Goal: Information Seeking & Learning: Find specific page/section

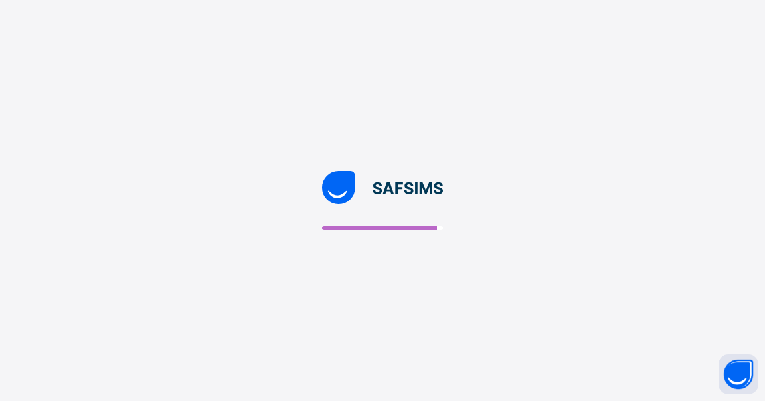
click at [389, 187] on img at bounding box center [383, 187] width 122 height 33
click at [340, 177] on img at bounding box center [383, 187] width 122 height 33
click at [341, 183] on img at bounding box center [383, 187] width 122 height 33
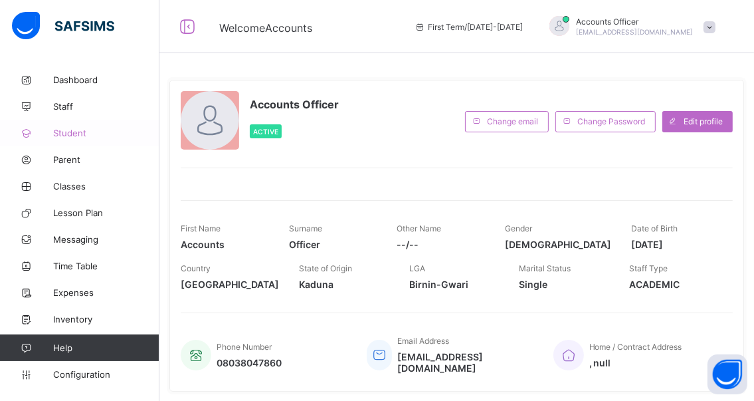
click at [72, 136] on span "Student" at bounding box center [106, 133] width 106 height 11
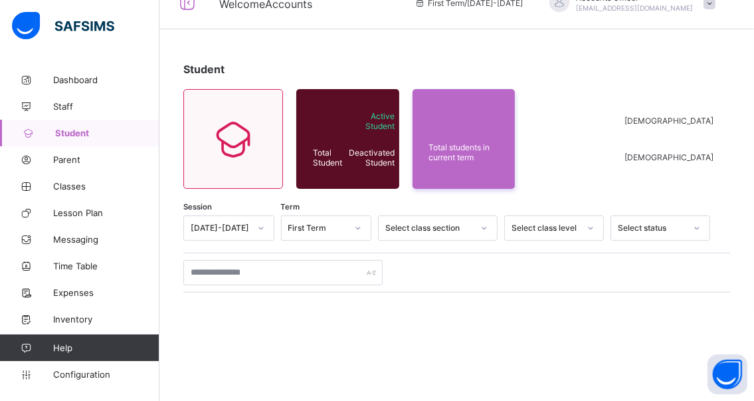
scroll to position [66, 0]
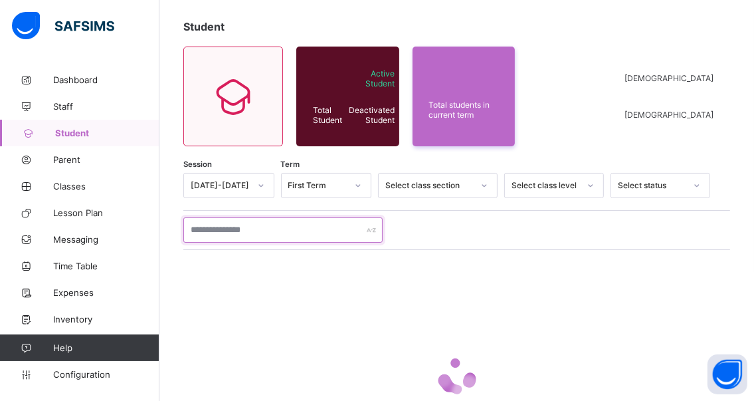
click at [276, 228] on input "text" at bounding box center [282, 229] width 199 height 25
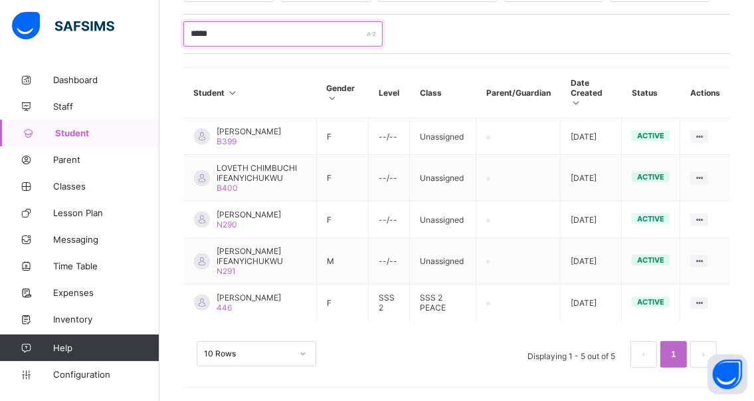
scroll to position [299, 0]
click at [244, 295] on span "[PERSON_NAME]" at bounding box center [249, 297] width 64 height 10
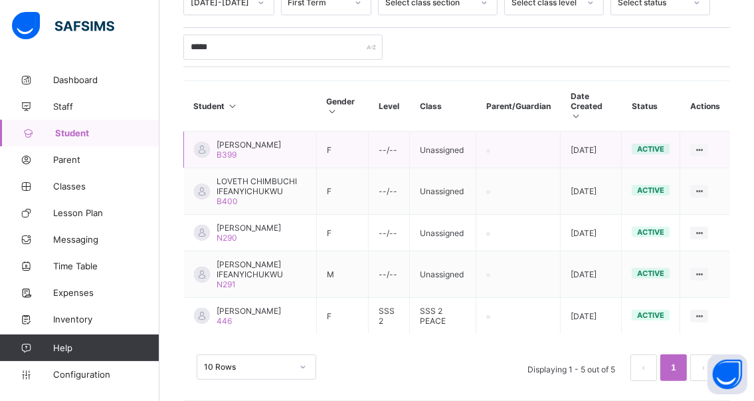
scroll to position [232, 0]
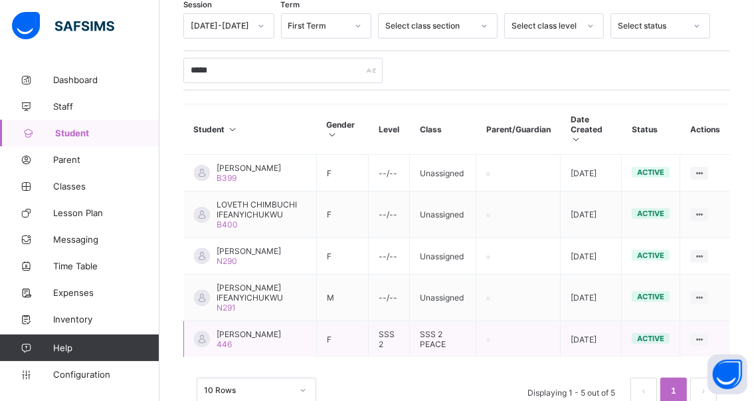
click at [239, 339] on span "[PERSON_NAME]" at bounding box center [249, 334] width 64 height 10
click at [250, 339] on span "[PERSON_NAME]" at bounding box center [249, 334] width 64 height 10
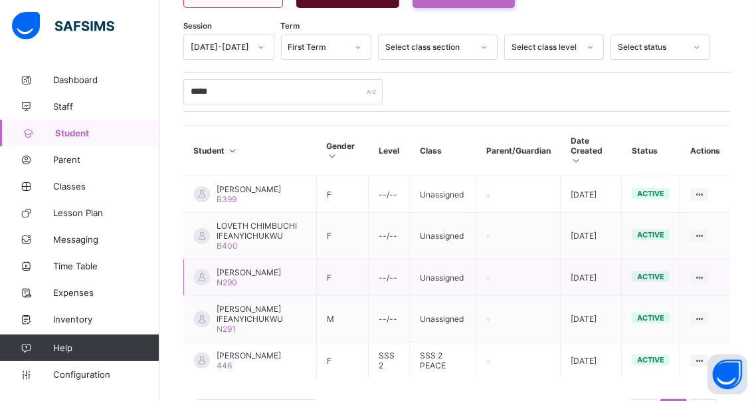
scroll to position [299, 0]
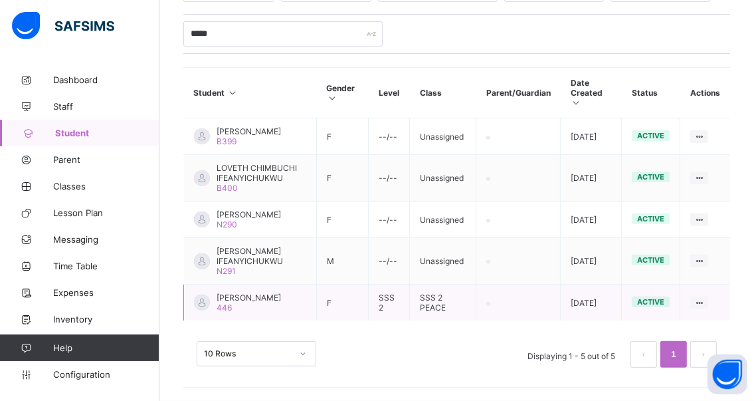
click at [239, 293] on span "[PERSON_NAME]" at bounding box center [249, 297] width 64 height 10
click at [242, 292] on span "[PERSON_NAME]" at bounding box center [249, 297] width 64 height 10
click at [267, 292] on span "[PERSON_NAME]" at bounding box center [249, 297] width 64 height 10
click at [266, 292] on span "[PERSON_NAME]" at bounding box center [249, 297] width 64 height 10
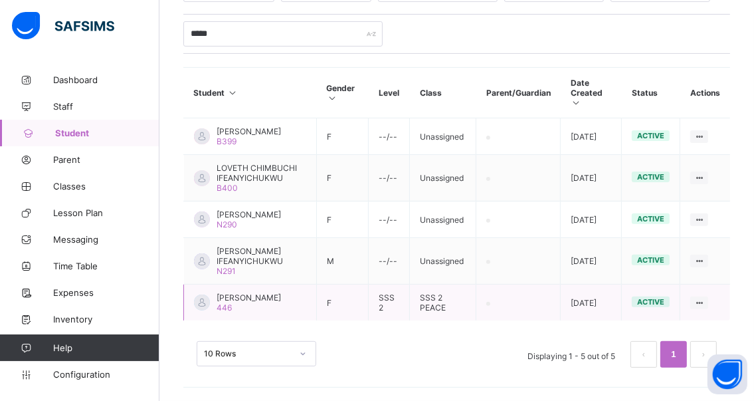
click at [234, 292] on span "[PERSON_NAME]" at bounding box center [249, 297] width 64 height 10
click at [242, 297] on span "[PERSON_NAME]" at bounding box center [249, 297] width 64 height 10
click at [247, 294] on span "[PERSON_NAME]" at bounding box center [249, 297] width 64 height 10
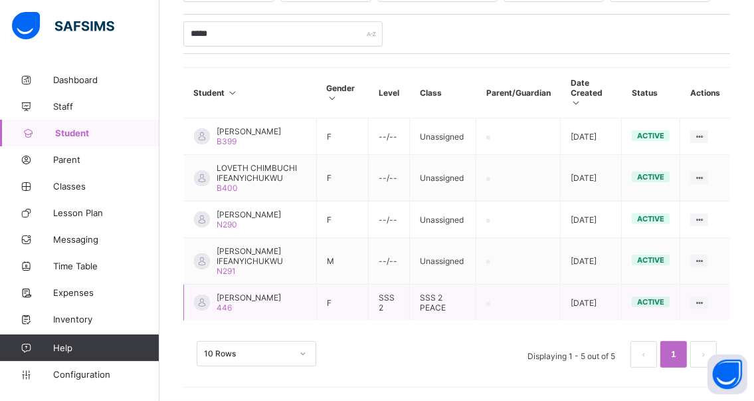
click at [247, 292] on span "[PERSON_NAME]" at bounding box center [249, 297] width 64 height 10
click at [280, 292] on span "[PERSON_NAME]" at bounding box center [249, 297] width 64 height 10
click at [244, 292] on span "[PERSON_NAME]" at bounding box center [249, 297] width 64 height 10
click at [242, 292] on span "[PERSON_NAME]" at bounding box center [249, 297] width 64 height 10
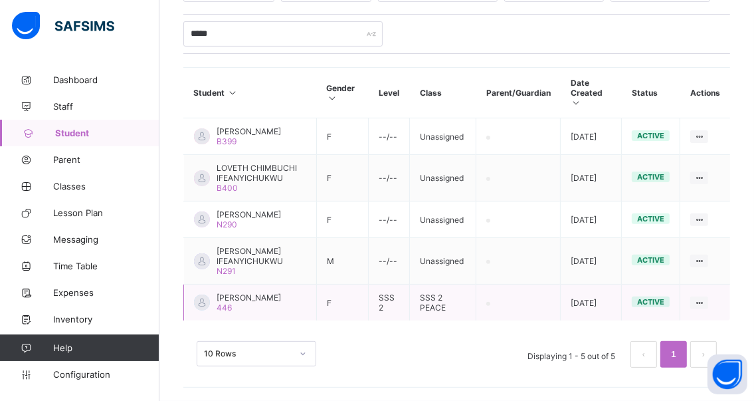
click at [242, 292] on span "[PERSON_NAME]" at bounding box center [249, 297] width 64 height 10
click at [61, 135] on span "Student" at bounding box center [107, 133] width 104 height 11
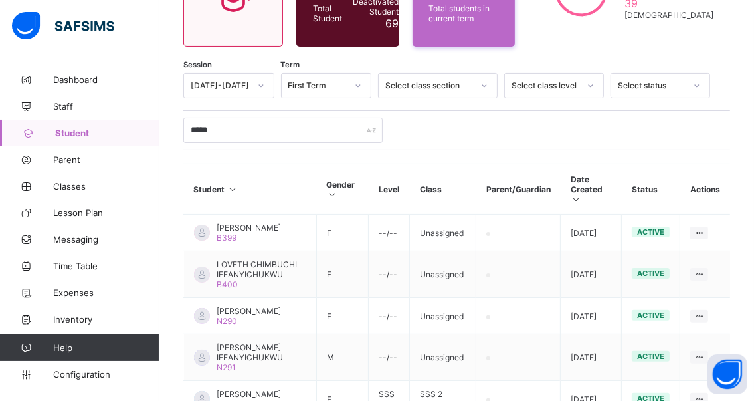
scroll to position [166, 0]
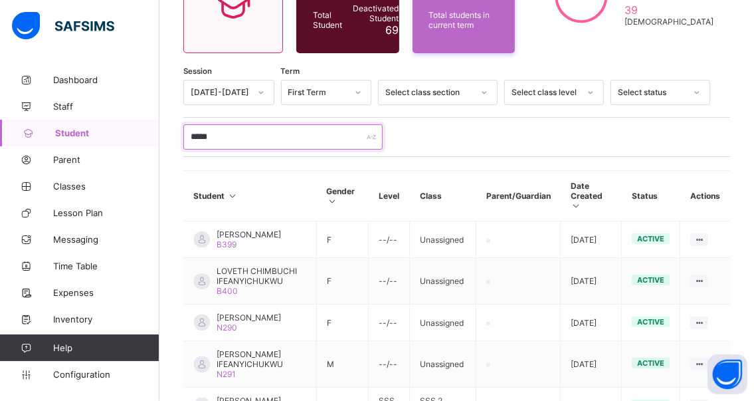
click at [232, 138] on input "*****" at bounding box center [282, 136] width 199 height 25
type input "*"
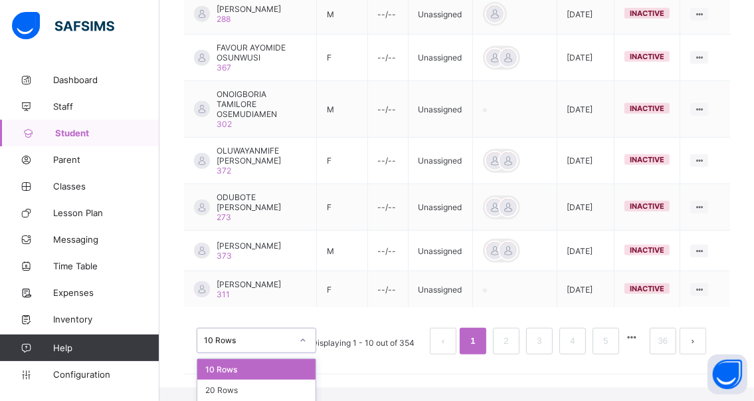
scroll to position [577, 0]
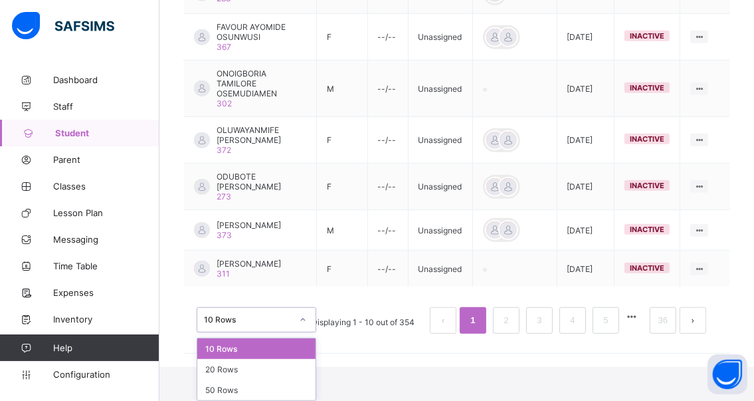
click at [228, 332] on div "option 10 Rows focused, 1 of 3. 3 results available. Use Up and Down to choose …" at bounding box center [257, 319] width 120 height 25
click at [262, 365] on div "20 Rows" at bounding box center [256, 369] width 118 height 21
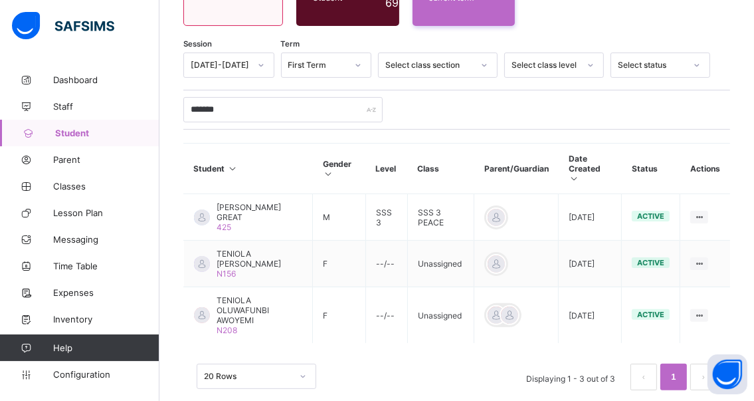
scroll to position [195, 0]
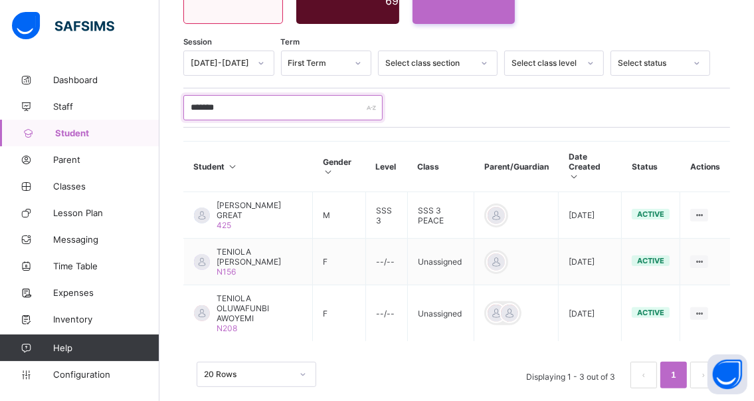
click at [236, 102] on input "*******" at bounding box center [282, 107] width 199 height 25
type input "*"
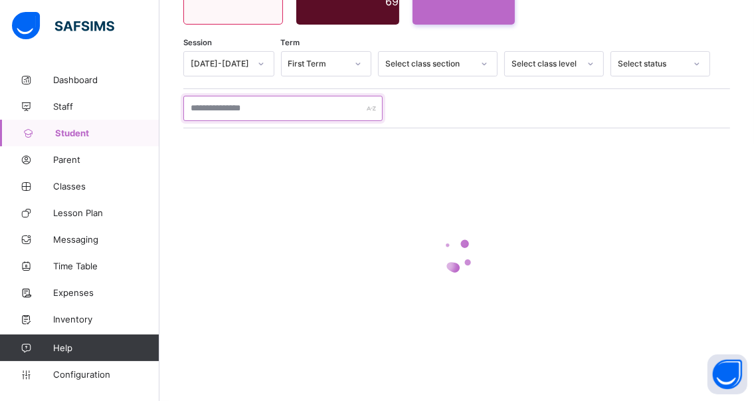
scroll to position [193, 0]
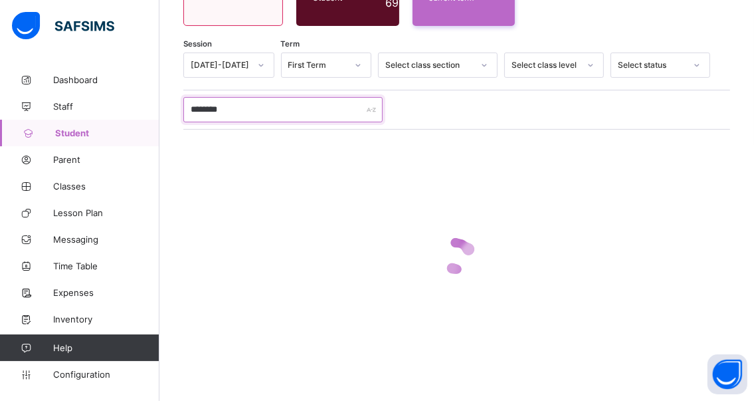
type input "********"
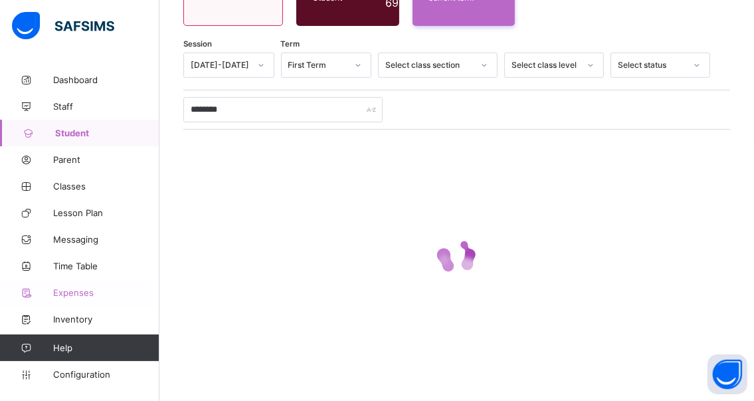
drag, startPoint x: 160, startPoint y: 191, endPoint x: 50, endPoint y: 289, distance: 147.2
click at [50, 289] on icon at bounding box center [26, 293] width 53 height 10
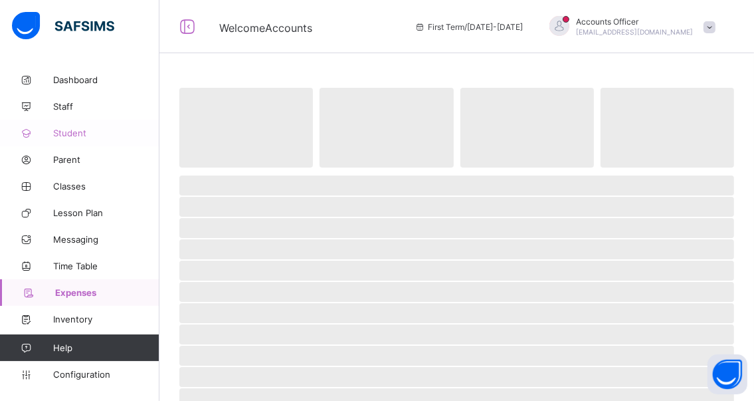
click at [63, 134] on span "Student" at bounding box center [106, 133] width 106 height 11
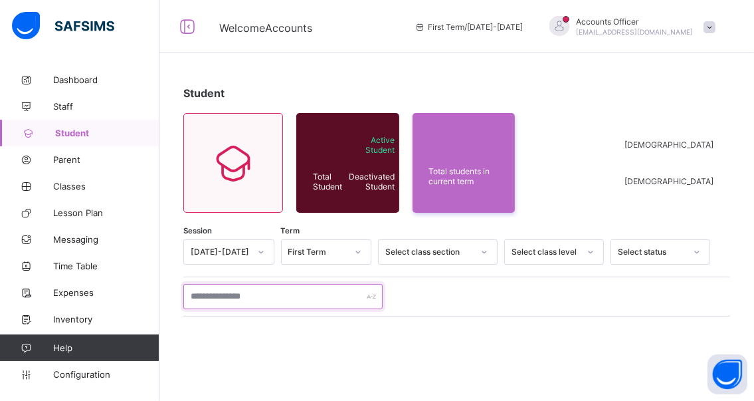
click at [268, 298] on input "text" at bounding box center [282, 296] width 199 height 25
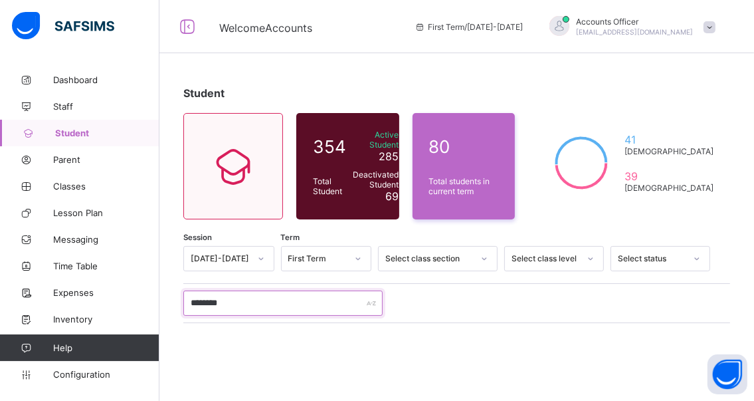
type input "********"
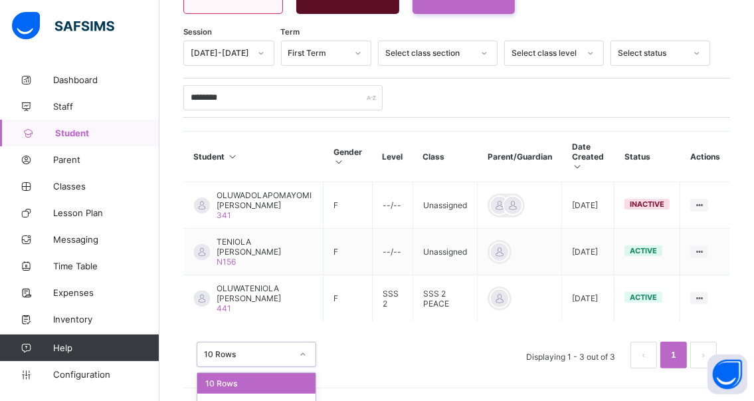
scroll to position [239, 0]
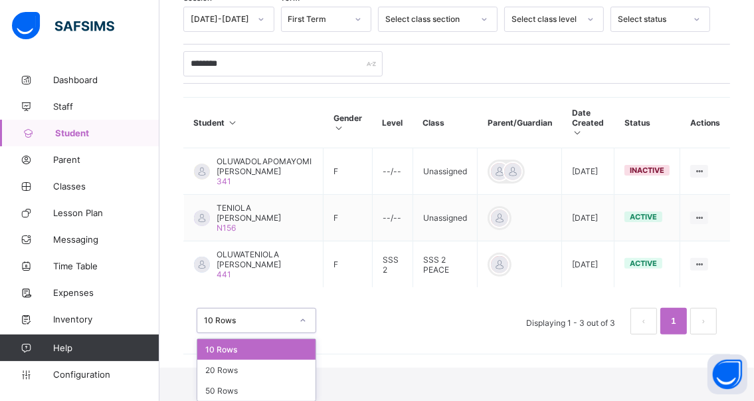
click at [303, 333] on div "option 10 Rows focused, 1 of 3. 3 results available. Use Up and Down to choose …" at bounding box center [257, 320] width 120 height 25
click at [256, 367] on div "20 Rows" at bounding box center [256, 369] width 118 height 21
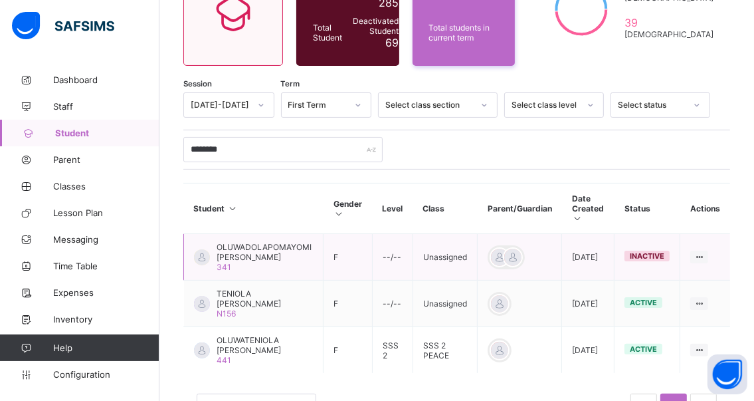
scroll to position [199, 0]
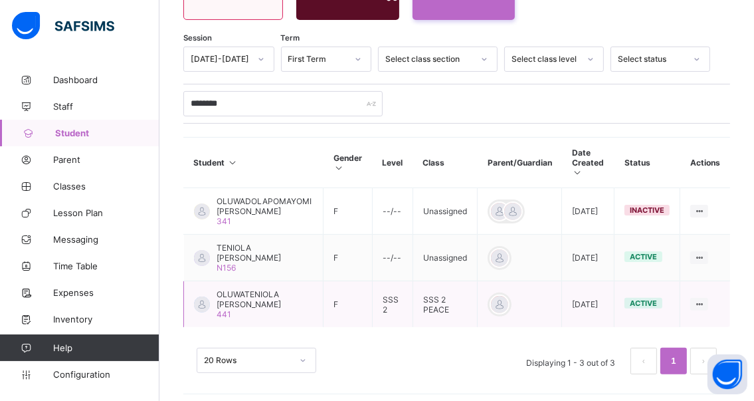
click at [239, 302] on span "OLUWATENIOLA [PERSON_NAME]" at bounding box center [265, 299] width 96 height 20
click at [250, 294] on span "OLUWATENIOLA [PERSON_NAME]" at bounding box center [265, 299] width 96 height 20
click at [244, 293] on span "OLUWATENIOLA [PERSON_NAME]" at bounding box center [265, 299] width 96 height 20
click at [226, 293] on span "OLUWATENIOLA [PERSON_NAME]" at bounding box center [265, 299] width 96 height 20
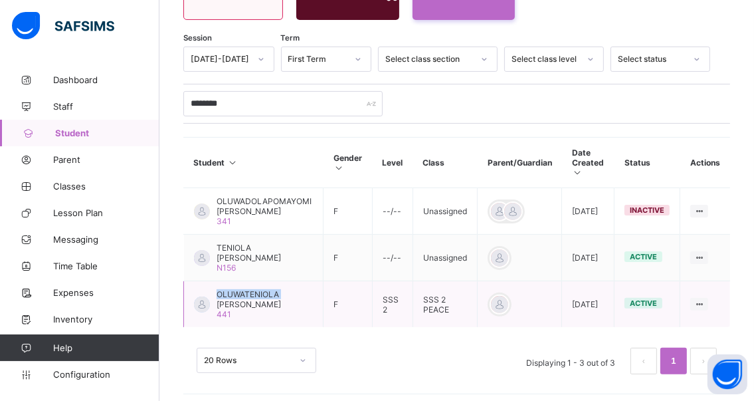
click at [226, 293] on span "OLUWATENIOLA [PERSON_NAME]" at bounding box center [265, 299] width 96 height 20
click at [246, 301] on span "OLUWATENIOLA [PERSON_NAME]" at bounding box center [265, 299] width 96 height 20
click at [244, 292] on span "OLUWATENIOLA [PERSON_NAME]" at bounding box center [265, 299] width 96 height 20
click at [222, 305] on span "OLUWATENIOLA [PERSON_NAME]" at bounding box center [265, 299] width 96 height 20
click at [227, 293] on span "OLUWATENIOLA [PERSON_NAME]" at bounding box center [265, 299] width 96 height 20
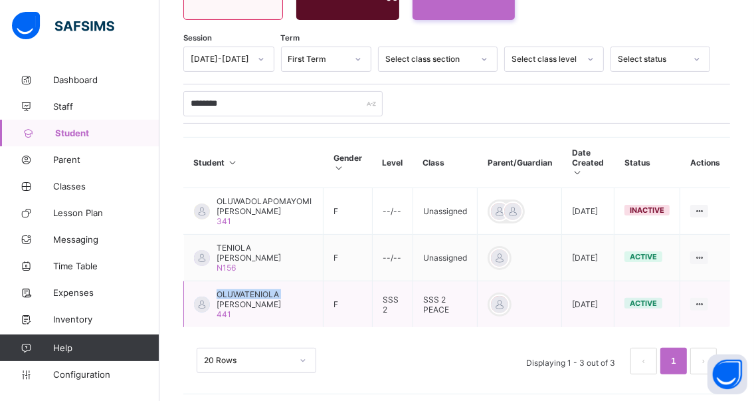
click at [227, 293] on span "OLUWATENIOLA [PERSON_NAME]" at bounding box center [265, 299] width 96 height 20
click at [256, 304] on span "OLUWATENIOLA [PERSON_NAME]" at bounding box center [265, 299] width 96 height 20
click at [238, 296] on span "OLUWATENIOLA [PERSON_NAME]" at bounding box center [265, 299] width 96 height 20
click at [234, 302] on span "OLUWATENIOLA [PERSON_NAME]" at bounding box center [265, 299] width 96 height 20
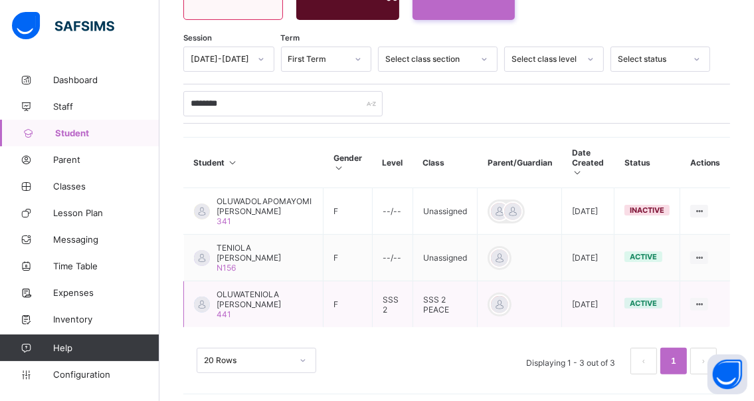
click at [228, 295] on span "OLUWATENIOLA [PERSON_NAME]" at bounding box center [265, 299] width 96 height 20
click at [231, 290] on span "OLUWATENIOLA [PERSON_NAME]" at bounding box center [265, 299] width 96 height 20
click at [279, 299] on span "OLUWATENIOLA [PERSON_NAME]" at bounding box center [265, 299] width 96 height 20
click at [240, 297] on span "OLUWATENIOLA [PERSON_NAME]" at bounding box center [265, 299] width 96 height 20
click at [239, 293] on span "OLUWATENIOLA [PERSON_NAME]" at bounding box center [265, 299] width 96 height 20
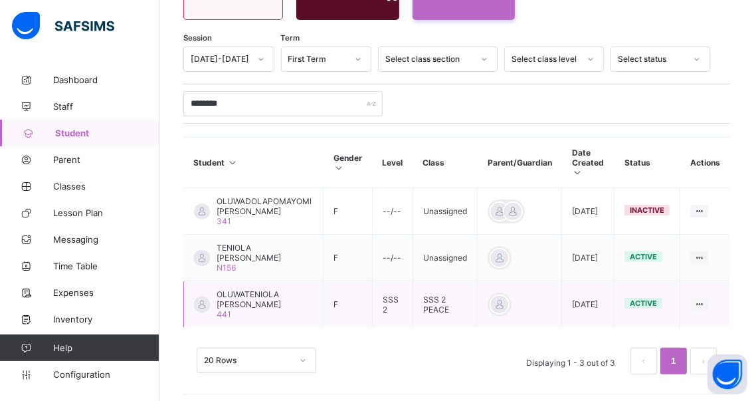
click at [239, 293] on span "OLUWATENIOLA [PERSON_NAME]" at bounding box center [265, 299] width 96 height 20
click at [217, 298] on span "OLUWATENIOLA [PERSON_NAME]" at bounding box center [265, 299] width 96 height 20
click at [226, 296] on span "OLUWATENIOLA [PERSON_NAME]" at bounding box center [265, 299] width 96 height 20
click at [232, 300] on span "OLUWATENIOLA [PERSON_NAME]" at bounding box center [265, 299] width 96 height 20
click at [200, 301] on div at bounding box center [202, 304] width 16 height 16
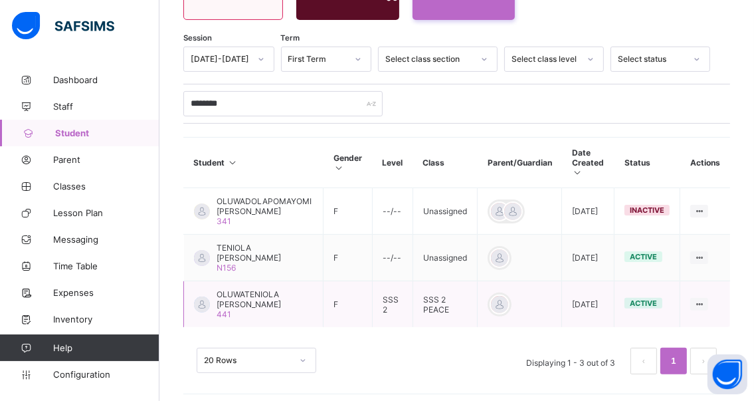
click at [200, 302] on div at bounding box center [202, 304] width 16 height 16
click at [201, 301] on div at bounding box center [202, 304] width 16 height 16
click at [201, 302] on div at bounding box center [202, 304] width 16 height 16
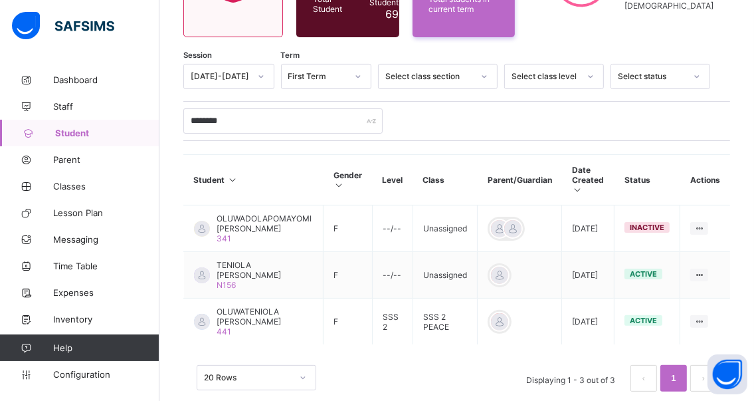
scroll to position [205, 0]
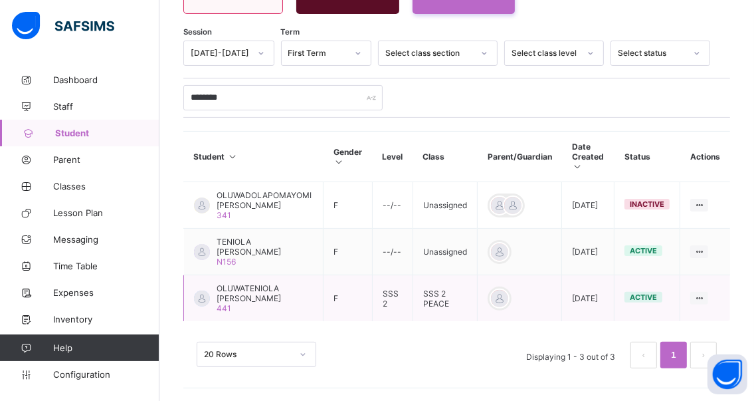
click at [264, 299] on span "OLUWATENIOLA [PERSON_NAME]" at bounding box center [265, 293] width 96 height 20
click at [240, 279] on td "[PERSON_NAME] 441" at bounding box center [253, 298] width 139 height 46
click at [237, 289] on span "OLUWATENIOLA [PERSON_NAME]" at bounding box center [265, 293] width 96 height 20
click at [246, 288] on span "OLUWATENIOLA [PERSON_NAME]" at bounding box center [265, 293] width 96 height 20
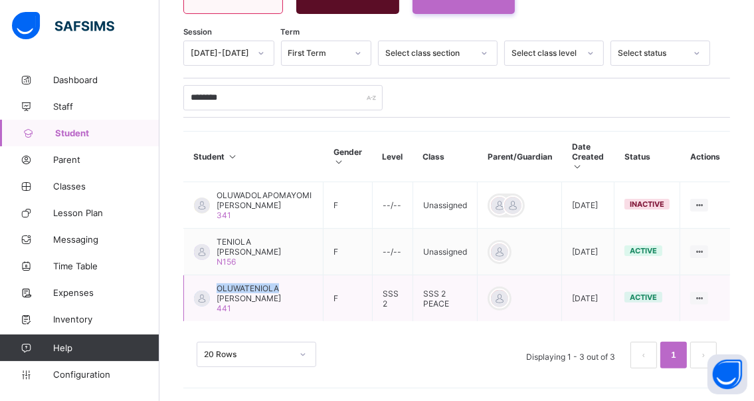
click at [245, 288] on span "OLUWATENIOLA [PERSON_NAME]" at bounding box center [265, 293] width 96 height 20
click at [233, 295] on span "OLUWATENIOLA [PERSON_NAME]" at bounding box center [265, 293] width 96 height 20
click at [199, 296] on div at bounding box center [202, 298] width 16 height 16
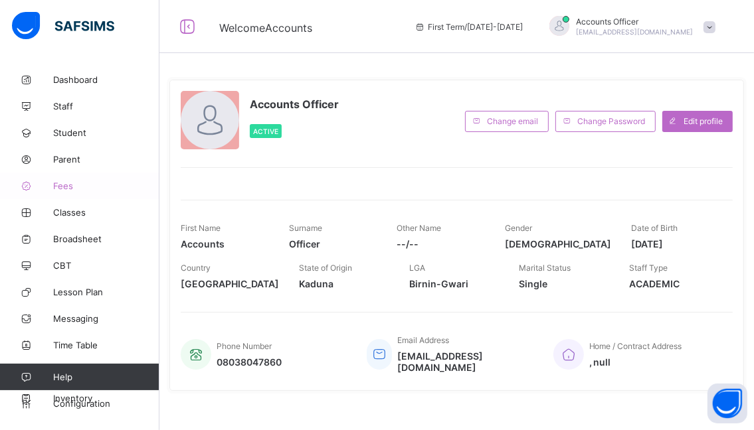
click at [64, 185] on span "Fees" at bounding box center [106, 186] width 106 height 11
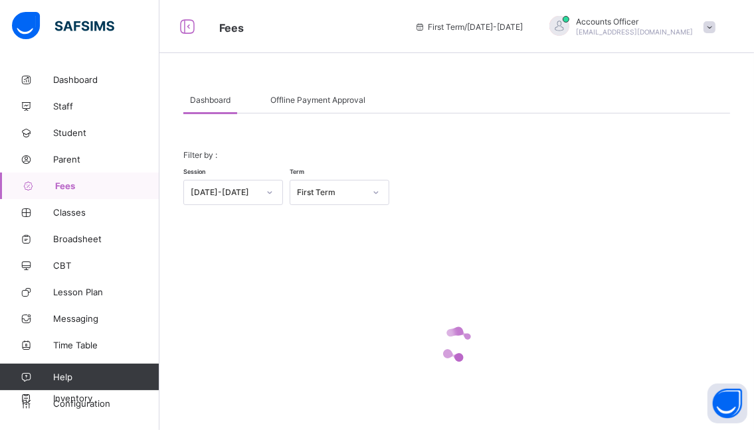
click at [60, 189] on span "Fees" at bounding box center [107, 186] width 104 height 11
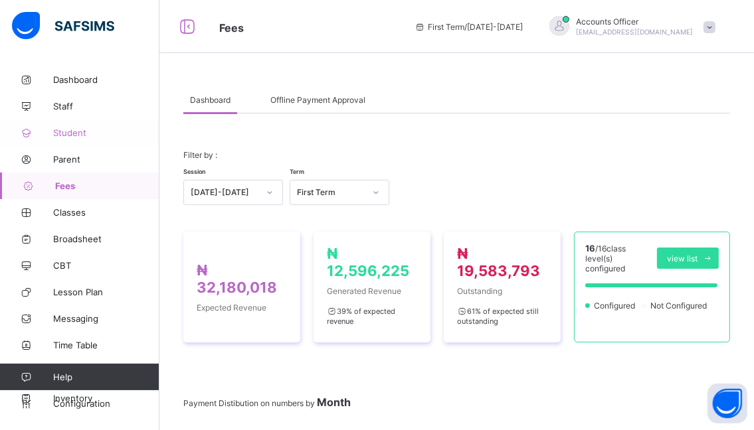
click at [67, 132] on span "Student" at bounding box center [106, 133] width 106 height 11
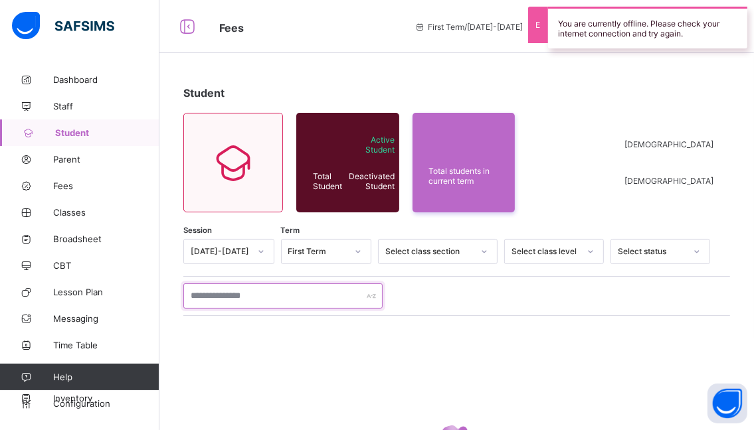
click at [272, 294] on input "text" at bounding box center [282, 296] width 199 height 25
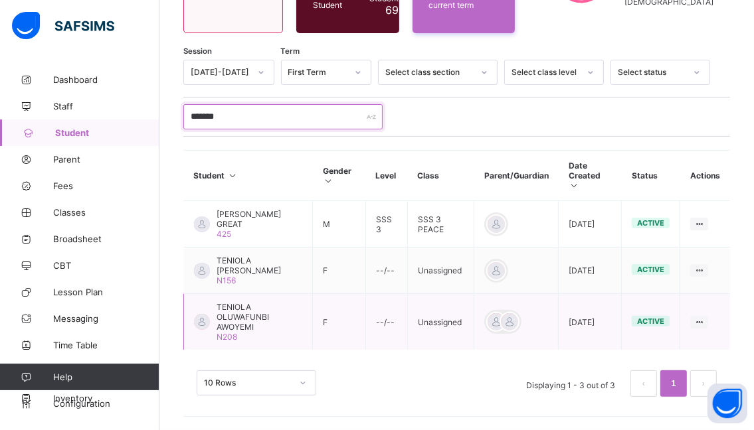
scroll to position [165, 0]
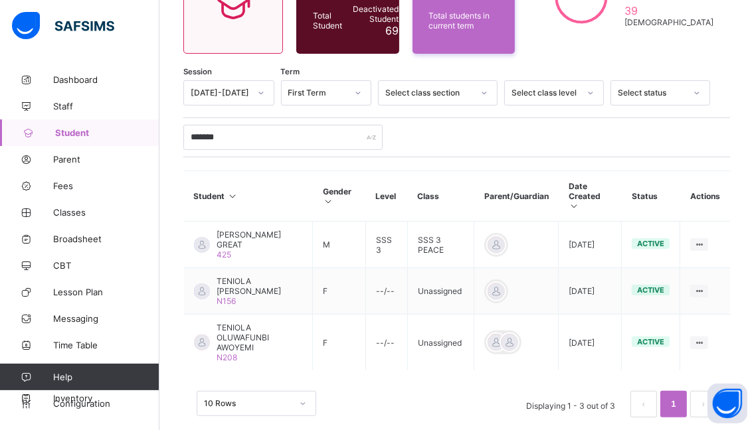
click at [266, 399] on div "10 Rows Displaying 1 - 3 out of 3 1" at bounding box center [456, 398] width 547 height 66
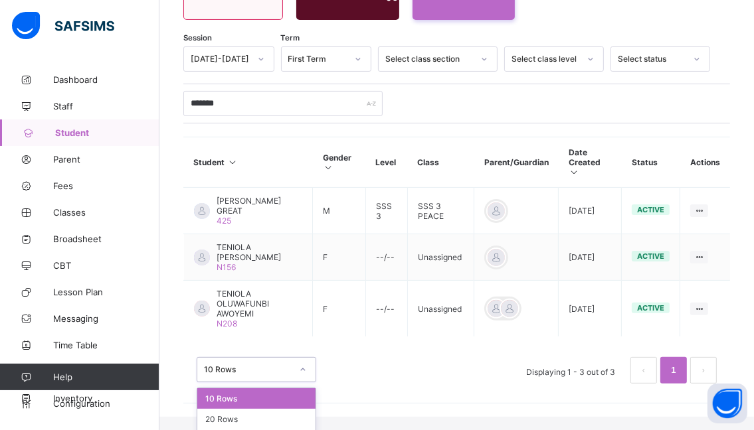
click at [302, 383] on div "option 10 Rows focused, 1 of 3. 3 results available. Use Up and Down to choose …" at bounding box center [257, 369] width 120 height 25
click at [248, 409] on div "20 Rows" at bounding box center [256, 419] width 118 height 21
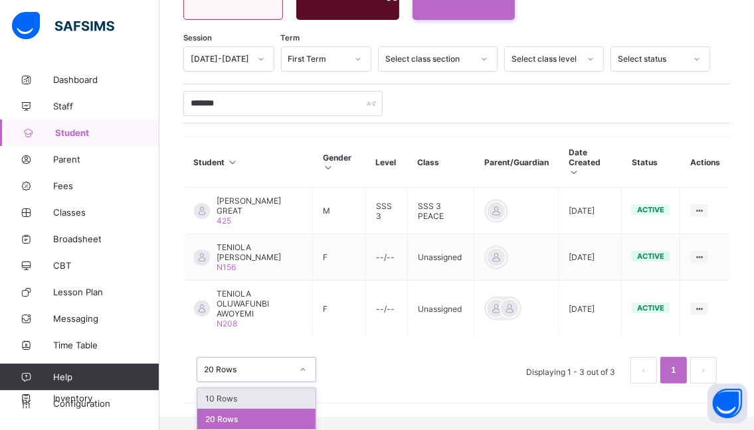
click at [304, 381] on div "option 10 Rows focused, 1 of 3. 3 results available. Use Up and Down to choose …" at bounding box center [257, 369] width 120 height 25
click at [256, 409] on div "20 Rows" at bounding box center [256, 419] width 118 height 21
click at [302, 382] on div "option 20 Rows, selected. option 10 Rows focused, 1 of 3. 3 results available. …" at bounding box center [257, 369] width 120 height 25
click at [246, 409] on div "20 Rows" at bounding box center [256, 419] width 118 height 21
click at [304, 383] on div "option 20 Rows, selected. option 10 Rows focused, 1 of 3. 3 results available. …" at bounding box center [257, 369] width 120 height 25
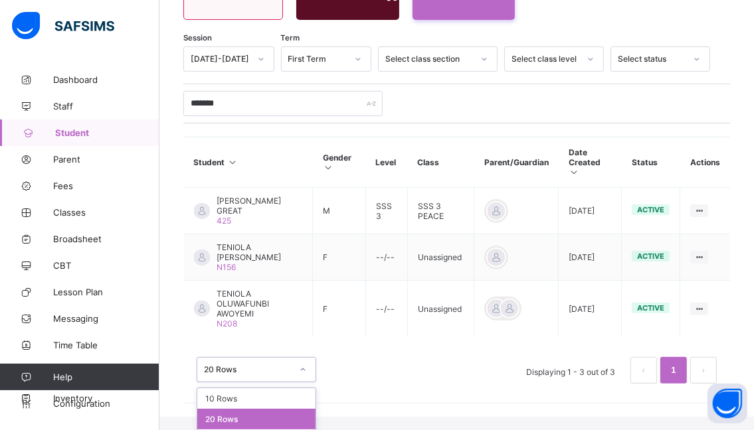
click at [297, 409] on div "20 Rows" at bounding box center [256, 419] width 118 height 21
click at [304, 383] on div "option 20 Rows, selected. option 10 Rows focused, 1 of 3. 3 results available. …" at bounding box center [257, 369] width 120 height 25
click at [299, 383] on div "option 20 Rows, selected. option 10 Rows focused, 1 of 3. 3 results available. …" at bounding box center [257, 369] width 120 height 25
click at [283, 409] on div "20 Rows" at bounding box center [256, 419] width 118 height 21
click at [302, 383] on div "option 20 Rows, selected. option 10 Rows focused, 1 of 3. 3 results available. …" at bounding box center [257, 369] width 120 height 25
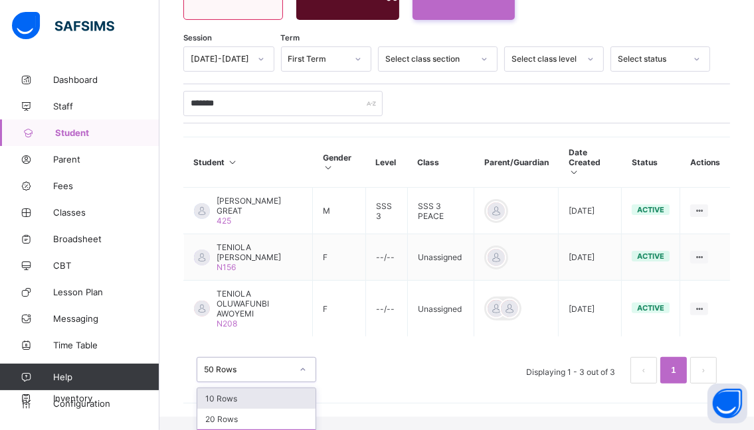
click at [300, 383] on div "option 10 Rows focused, 1 of 3. 3 results available. Use Up and Down to choose …" at bounding box center [257, 369] width 120 height 25
click at [260, 389] on div "10 Rows" at bounding box center [256, 399] width 118 height 21
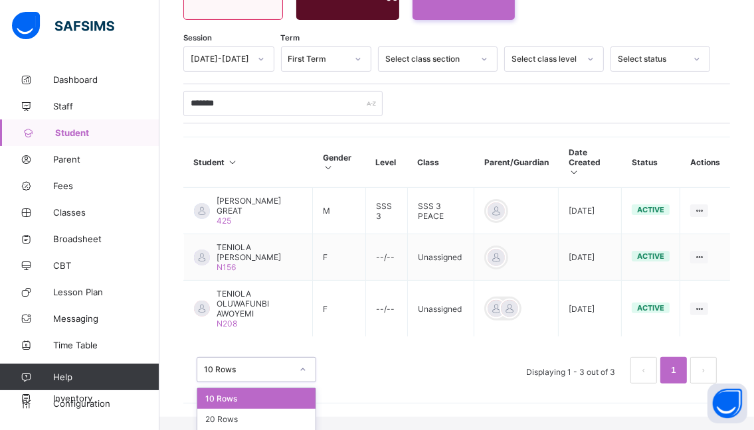
click at [304, 383] on div "option 10 Rows focused, 1 of 3. 3 results available. Use Up and Down to choose …" at bounding box center [257, 369] width 120 height 25
click at [268, 409] on div "20 Rows" at bounding box center [256, 419] width 118 height 21
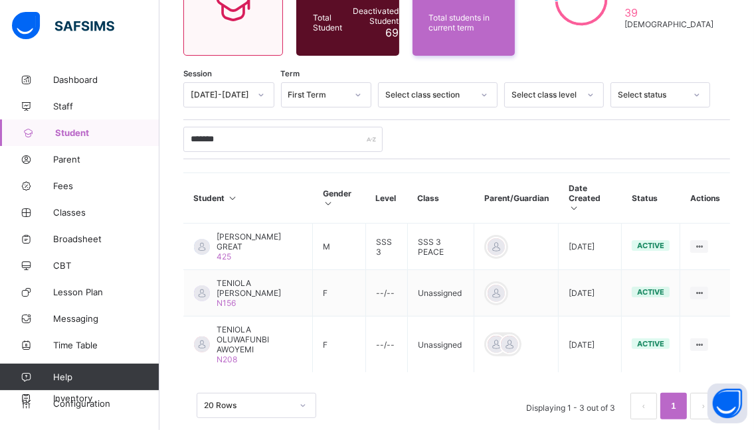
scroll to position [165, 0]
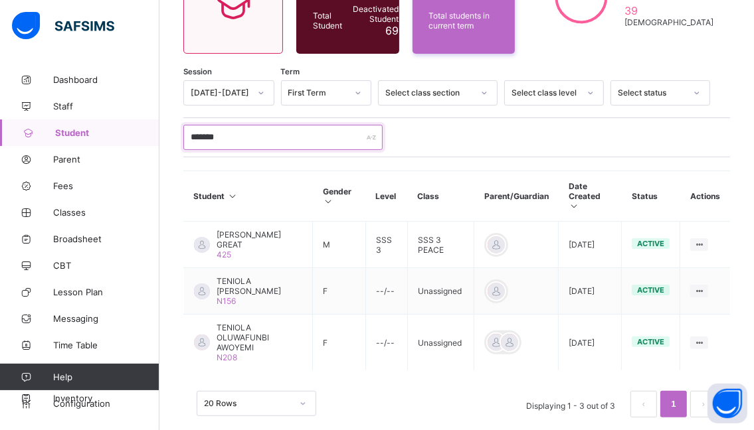
click at [228, 134] on input "*******" at bounding box center [282, 137] width 199 height 25
type input "*"
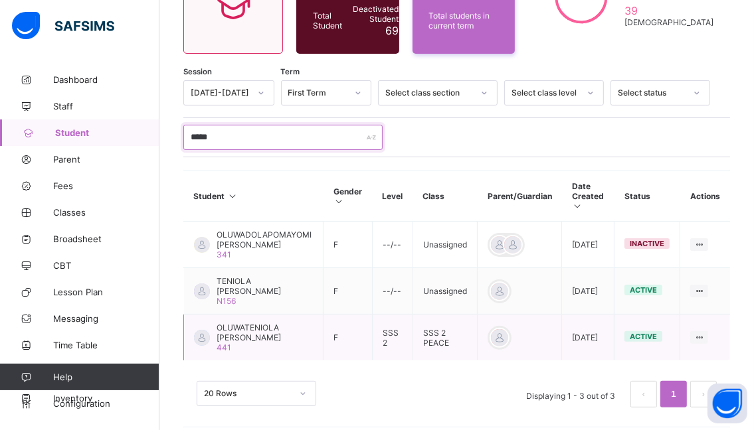
type input "*****"
click at [260, 335] on span "OLUWATENIOLA [PERSON_NAME]" at bounding box center [265, 333] width 96 height 20
click at [247, 324] on span "OLUWATENIOLA [PERSON_NAME]" at bounding box center [265, 333] width 96 height 20
click at [244, 325] on span "OLUWATENIOLA [PERSON_NAME]" at bounding box center [265, 333] width 96 height 20
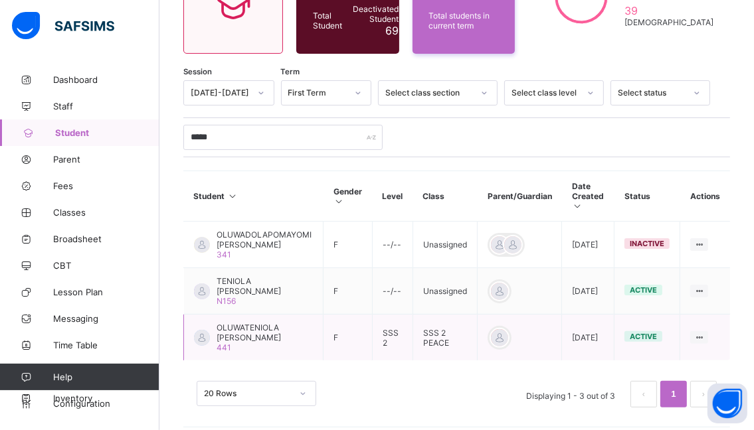
click at [242, 328] on span "OLUWATENIOLA [PERSON_NAME]" at bounding box center [265, 333] width 96 height 20
click at [205, 336] on div at bounding box center [202, 338] width 16 height 16
click at [233, 329] on span "OLUWATENIOLA [PERSON_NAME]" at bounding box center [265, 333] width 96 height 20
click at [231, 331] on span "OLUWATENIOLA [PERSON_NAME]" at bounding box center [265, 333] width 96 height 20
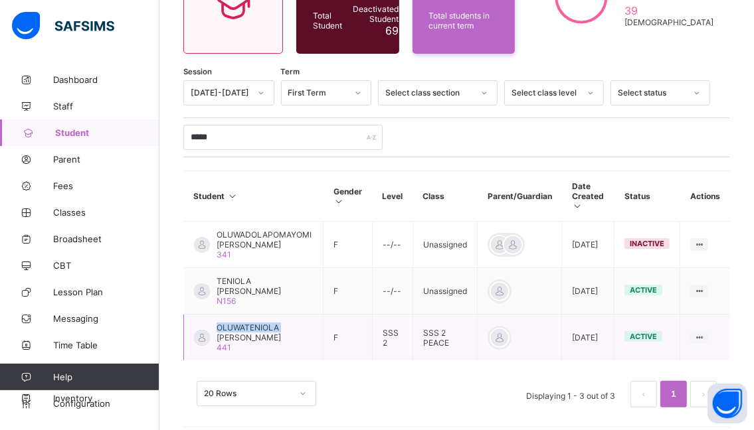
click at [231, 331] on span "OLUWATENIOLA [PERSON_NAME]" at bounding box center [265, 333] width 96 height 20
click at [230, 331] on span "OLUWATENIOLA [PERSON_NAME]" at bounding box center [265, 333] width 96 height 20
click at [229, 331] on span "OLUWATENIOLA [PERSON_NAME]" at bounding box center [265, 333] width 96 height 20
click at [230, 331] on span "OLUWATENIOLA [PERSON_NAME]" at bounding box center [265, 333] width 96 height 20
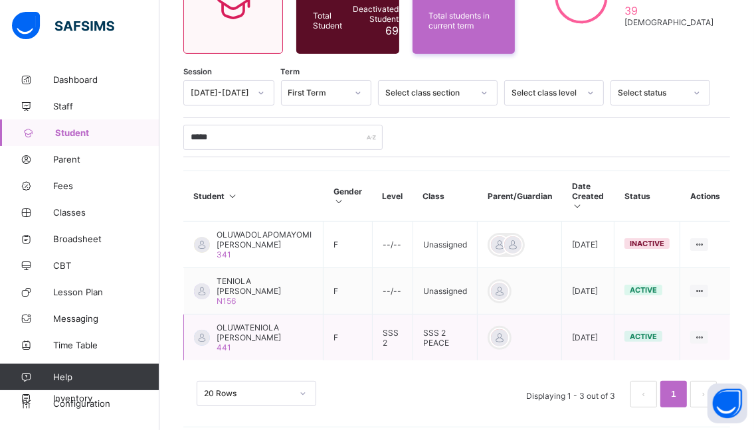
click at [235, 327] on span "OLUWATENIOLA [PERSON_NAME]" at bounding box center [265, 333] width 96 height 20
click at [247, 332] on span "OLUWATENIOLA [PERSON_NAME]" at bounding box center [265, 333] width 96 height 20
click at [242, 328] on span "OLUWATENIOLA [PERSON_NAME]" at bounding box center [265, 333] width 96 height 20
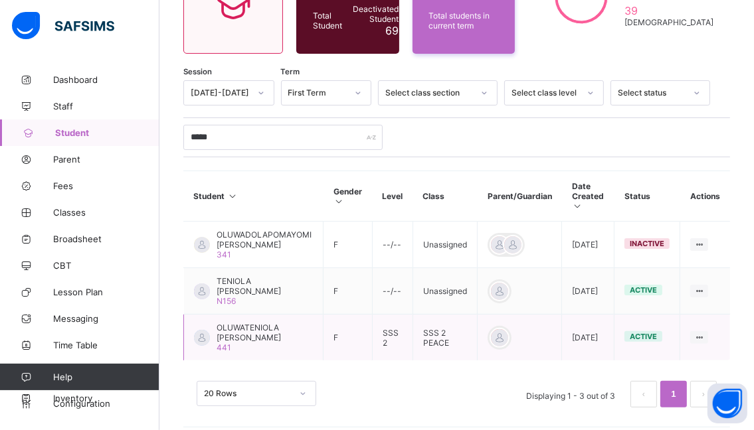
click at [201, 336] on div at bounding box center [202, 338] width 16 height 16
click at [201, 337] on div at bounding box center [202, 338] width 16 height 16
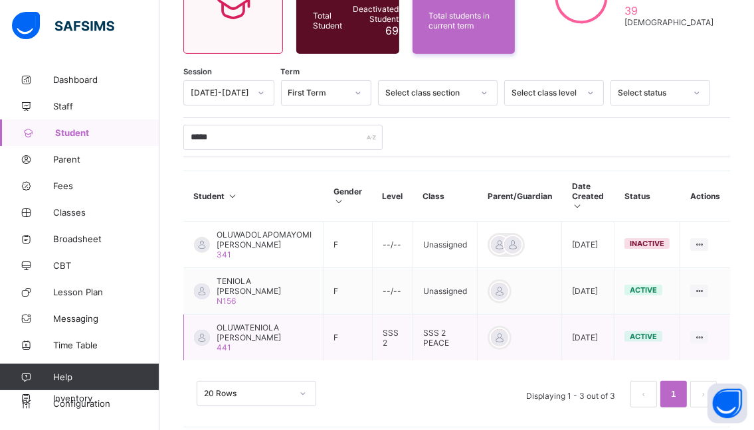
click at [201, 337] on div at bounding box center [202, 338] width 16 height 16
click at [199, 338] on div at bounding box center [202, 338] width 16 height 16
click at [705, 337] on icon at bounding box center [698, 338] width 11 height 10
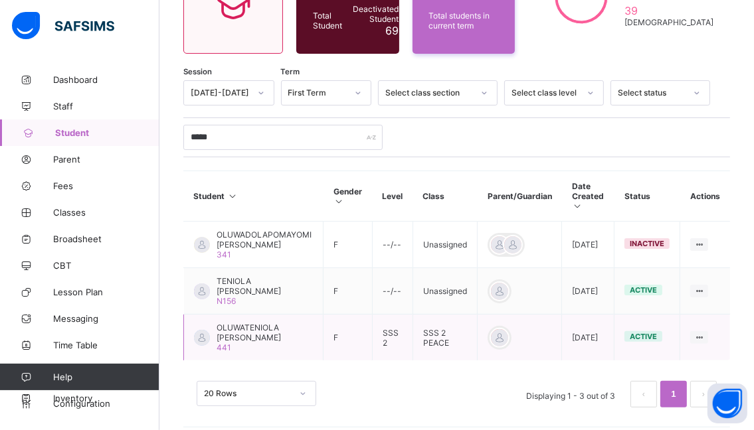
click at [228, 328] on span "OLUWATENIOLA [PERSON_NAME]" at bounding box center [265, 333] width 96 height 20
click at [227, 333] on span "OLUWATENIOLA [PERSON_NAME]" at bounding box center [265, 333] width 96 height 20
click at [226, 337] on span "OLUWATENIOLA [PERSON_NAME]" at bounding box center [265, 333] width 96 height 20
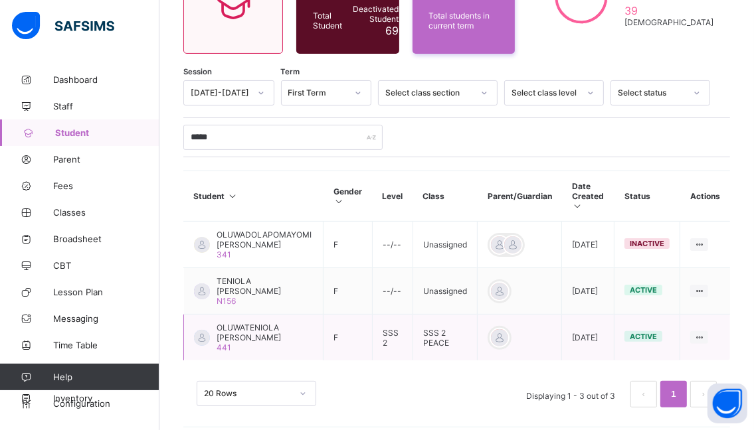
click at [231, 327] on span "OLUWATENIOLA [PERSON_NAME]" at bounding box center [265, 333] width 96 height 20
click at [230, 328] on span "OLUWATENIOLA [PERSON_NAME]" at bounding box center [265, 333] width 96 height 20
click at [230, 331] on span "OLUWATENIOLA [PERSON_NAME]" at bounding box center [265, 333] width 96 height 20
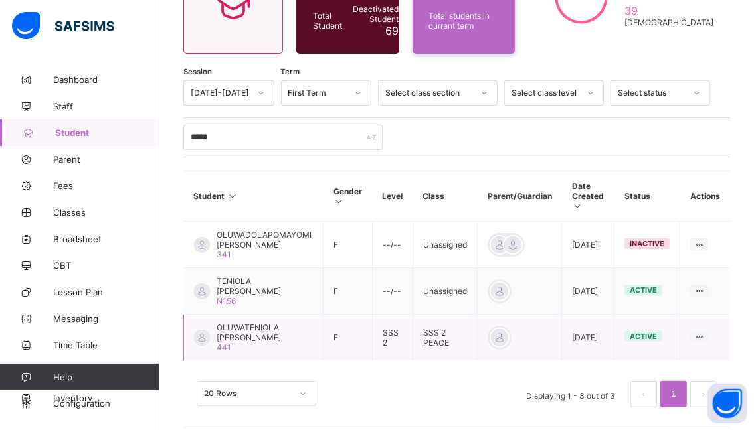
click at [268, 351] on div "[PERSON_NAME] 441" at bounding box center [265, 338] width 96 height 30
click at [263, 339] on span "OLUWATENIOLA [PERSON_NAME]" at bounding box center [265, 333] width 96 height 20
click at [204, 335] on div at bounding box center [202, 338] width 16 height 16
click at [257, 331] on span "OLUWATENIOLA [PERSON_NAME]" at bounding box center [265, 333] width 96 height 20
click at [232, 325] on span "OLUWATENIOLA [PERSON_NAME]" at bounding box center [265, 333] width 96 height 20
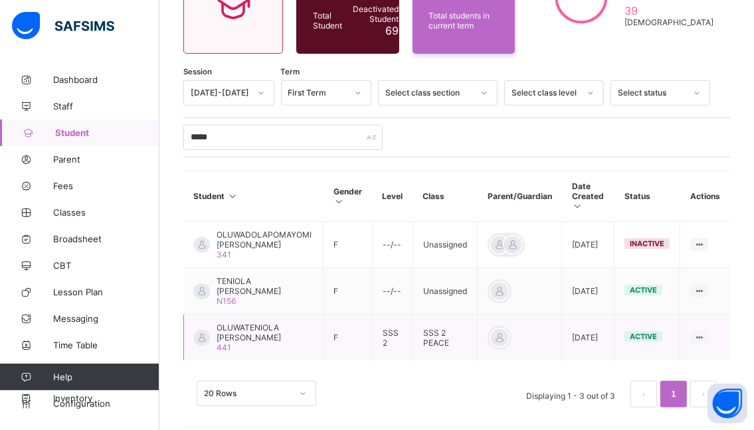
click at [230, 328] on span "OLUWATENIOLA [PERSON_NAME]" at bounding box center [265, 333] width 96 height 20
drag, startPoint x: 230, startPoint y: 328, endPoint x: 213, endPoint y: 325, distance: 17.5
click at [229, 328] on span "OLUWATENIOLA [PERSON_NAME]" at bounding box center [265, 333] width 96 height 20
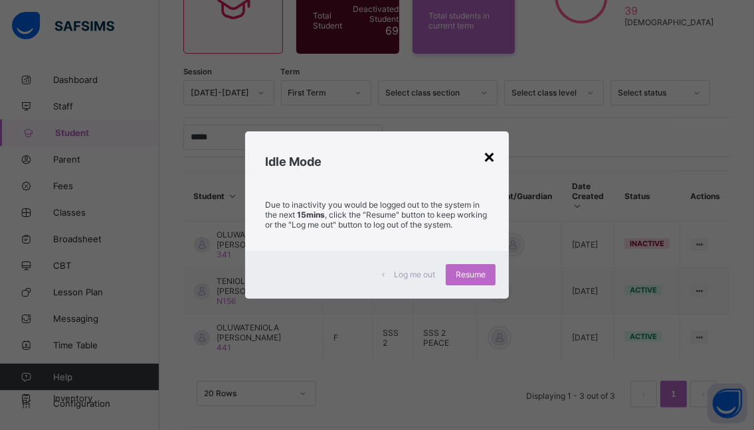
click at [489, 161] on div "×" at bounding box center [489, 156] width 13 height 23
